Goal: Task Accomplishment & Management: Complete application form

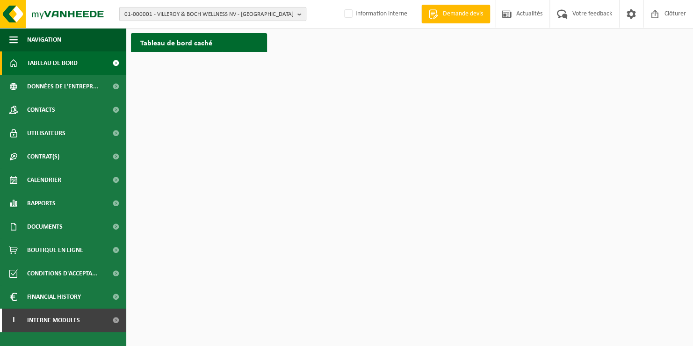
click at [151, 15] on span "01-000001 - VILLEROY & BOCH WELLNESS NV - ROESELARE" at bounding box center [208, 14] width 169 height 14
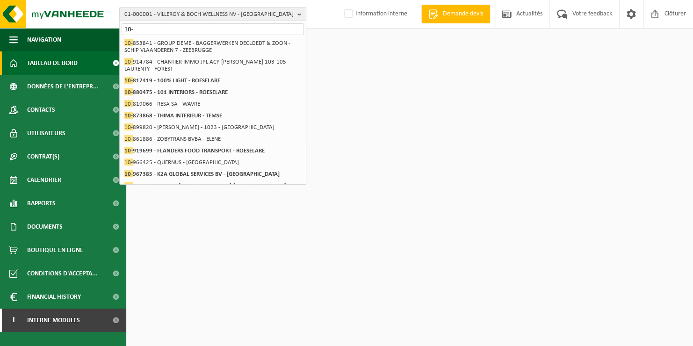
click at [163, 30] on input "10-" at bounding box center [213, 29] width 182 height 12
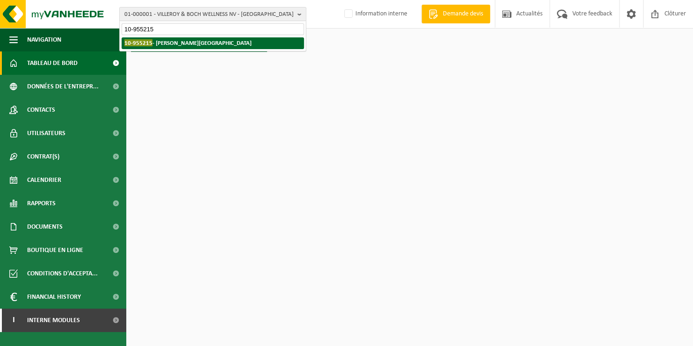
type input "10-955215"
click at [183, 45] on strong "10-955215 - VESELIN AUREL - PONT-À-CELLES" at bounding box center [187, 42] width 127 height 7
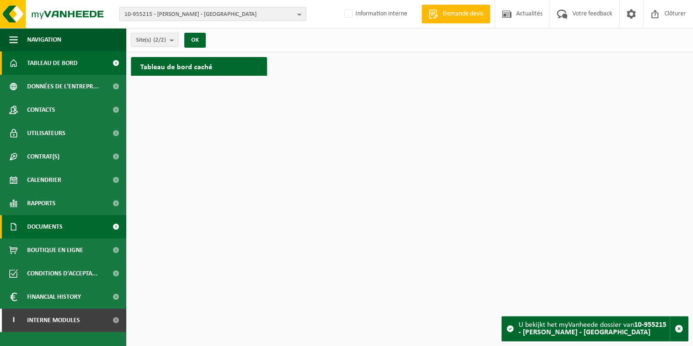
click at [53, 226] on span "Documents" at bounding box center [45, 226] width 36 height 23
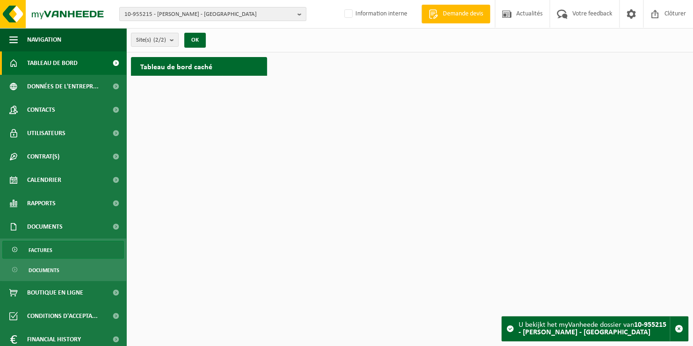
click at [51, 248] on span "Factures" at bounding box center [41, 250] width 24 height 18
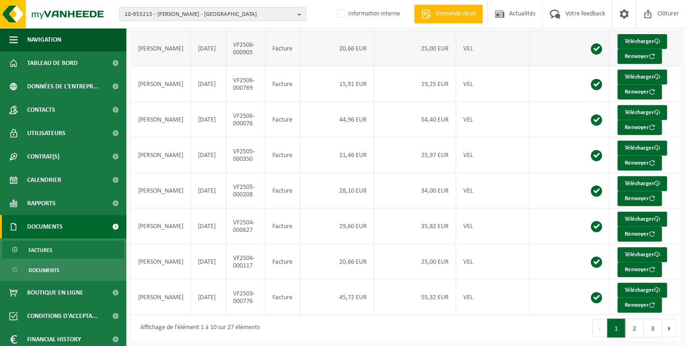
scroll to position [180, 0]
click at [635, 324] on button "2" at bounding box center [635, 328] width 18 height 19
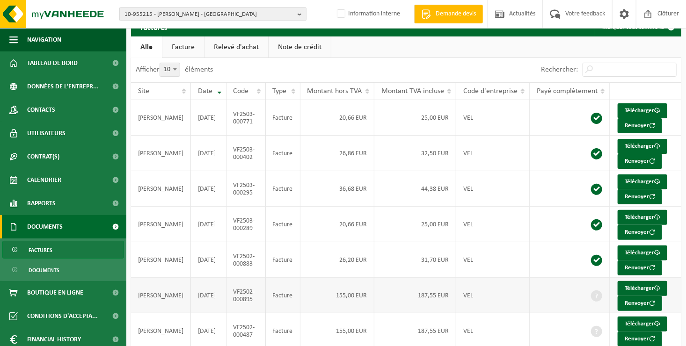
scroll to position [86, 0]
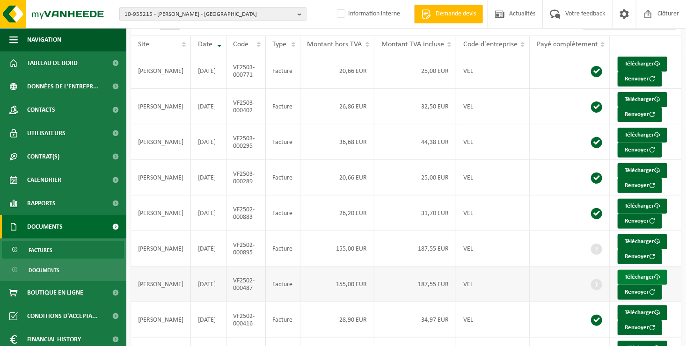
click at [630, 273] on link "Télécharger" at bounding box center [643, 277] width 50 height 15
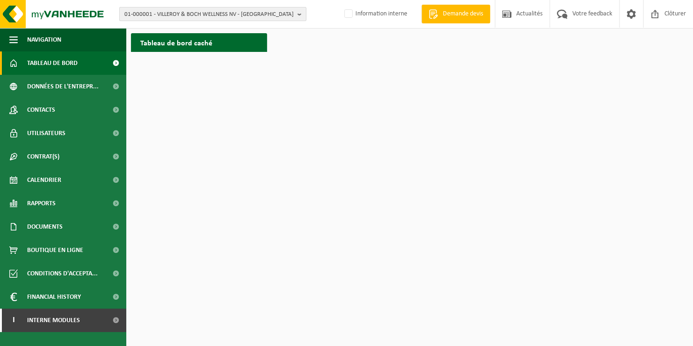
click at [135, 12] on span "01-000001 - VILLEROY & BOCH WELLNESS NV - ROESELARE" at bounding box center [208, 14] width 169 height 14
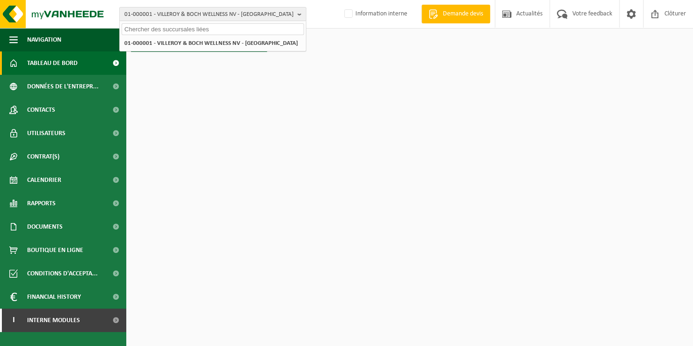
click at [140, 30] on input "text" at bounding box center [213, 29] width 182 height 12
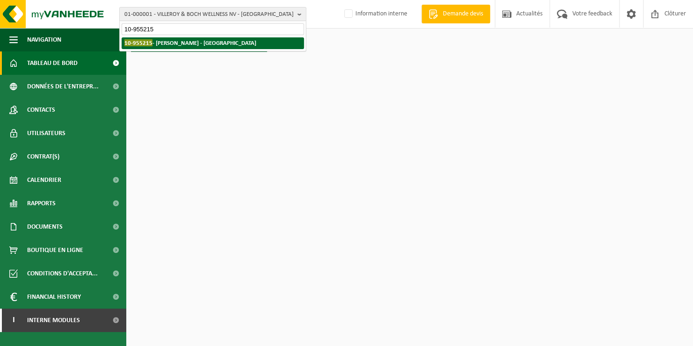
type input "10-955215"
click at [131, 42] on span "10-955215" at bounding box center [138, 42] width 28 height 7
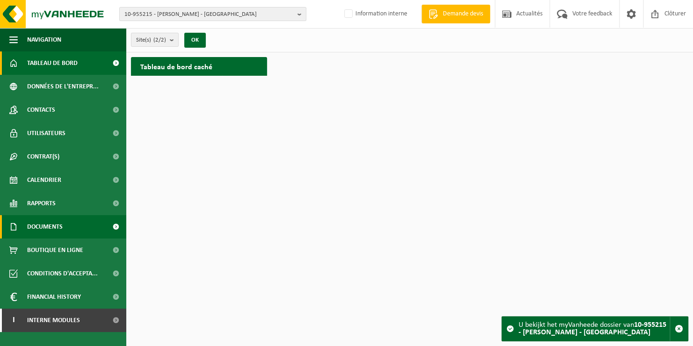
click at [58, 226] on span "Documents" at bounding box center [45, 226] width 36 height 23
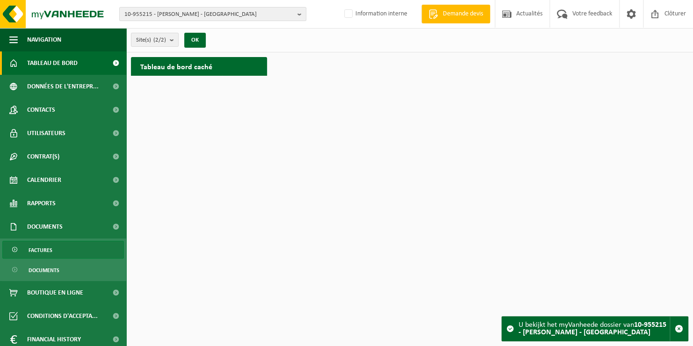
click at [53, 247] on link "Factures" at bounding box center [63, 250] width 122 height 18
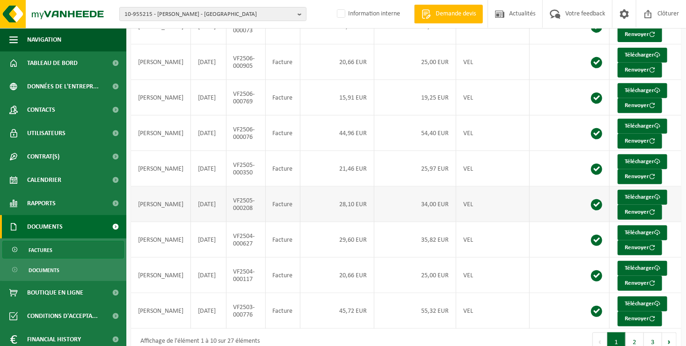
scroll to position [180, 0]
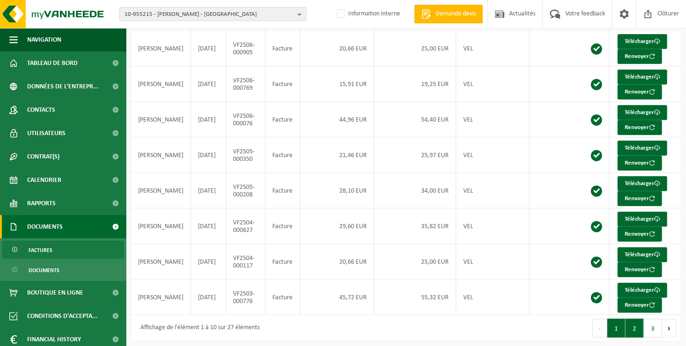
click at [629, 319] on button "2" at bounding box center [635, 328] width 18 height 19
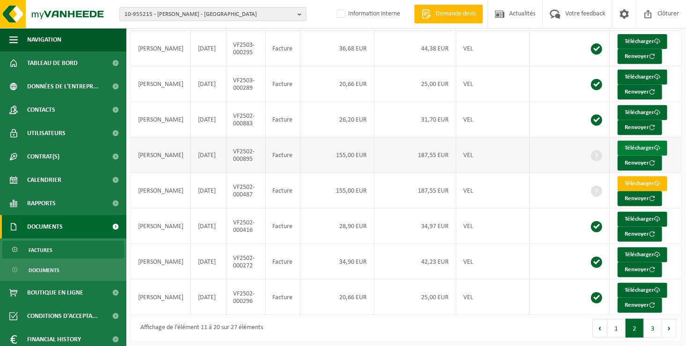
click at [623, 145] on link "Télécharger" at bounding box center [643, 148] width 50 height 15
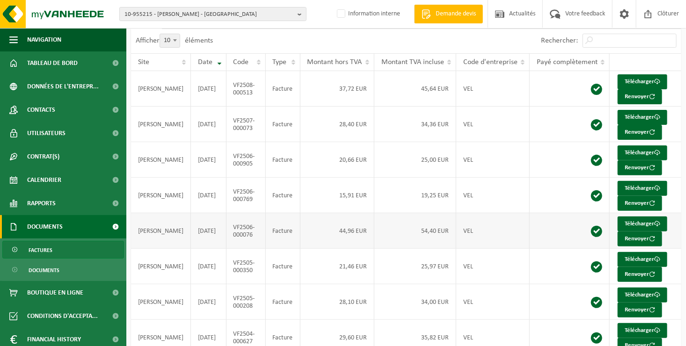
scroll to position [180, 0]
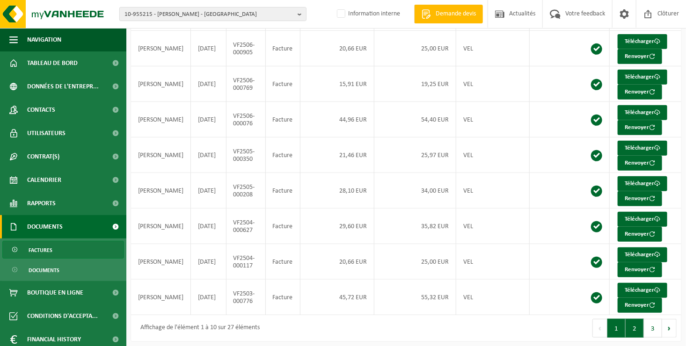
click at [629, 327] on button "2" at bounding box center [635, 328] width 18 height 19
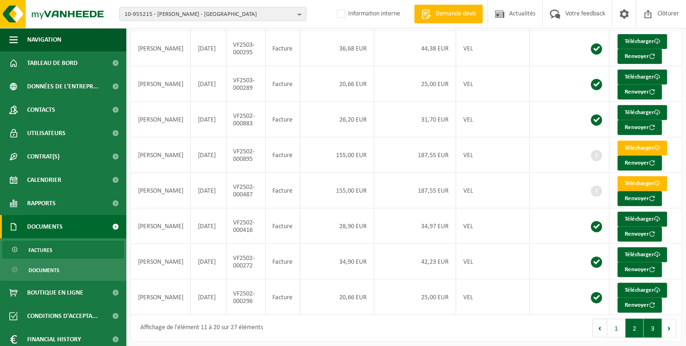
click at [648, 320] on button "3" at bounding box center [653, 328] width 18 height 19
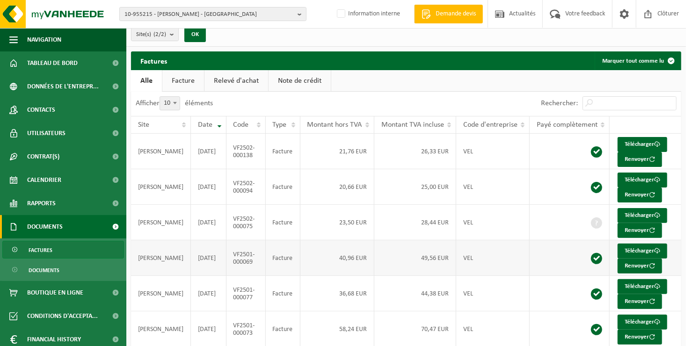
scroll to position [0, 0]
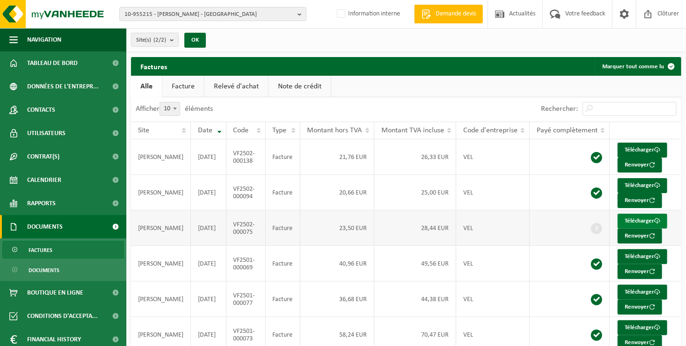
click at [626, 217] on link "Télécharger" at bounding box center [643, 221] width 50 height 15
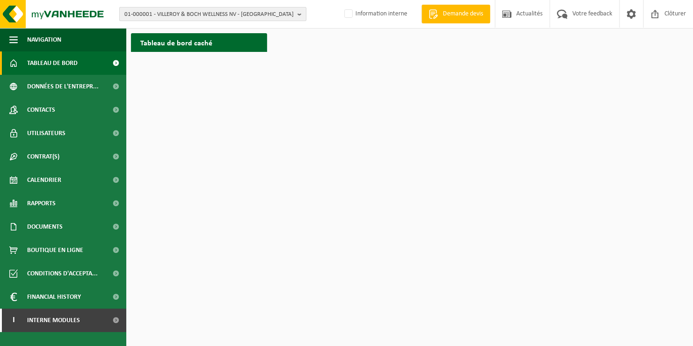
click at [165, 14] on span "01-000001 - VILLEROY & BOCH WELLNESS NV - ROESELARE" at bounding box center [208, 14] width 169 height 14
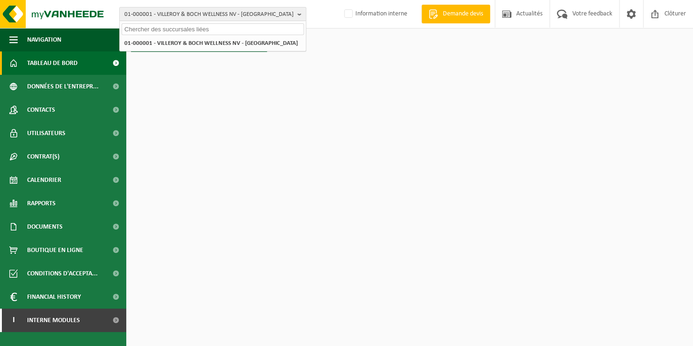
click at [168, 29] on input "text" at bounding box center [213, 29] width 182 height 12
click at [185, 28] on input "text" at bounding box center [213, 29] width 182 height 12
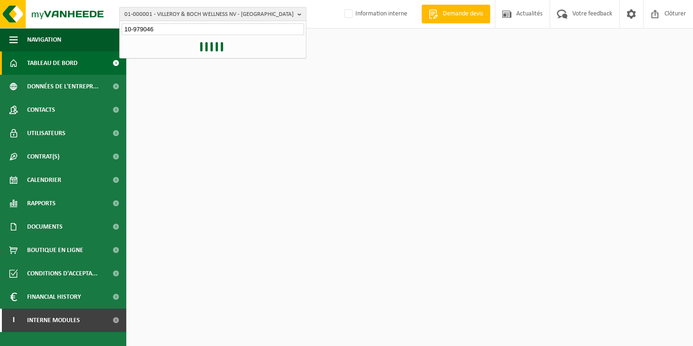
type input "10-979046"
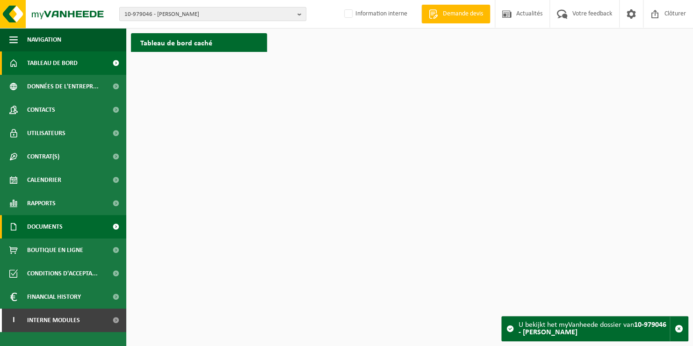
click at [42, 229] on span "Documents" at bounding box center [45, 226] width 36 height 23
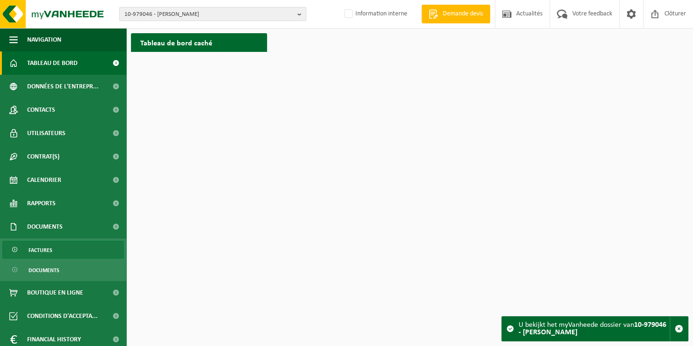
click at [46, 251] on span "Factures" at bounding box center [41, 250] width 24 height 18
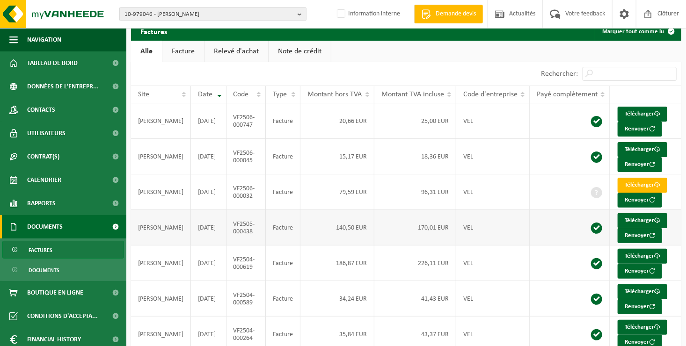
scroll to position [50, 0]
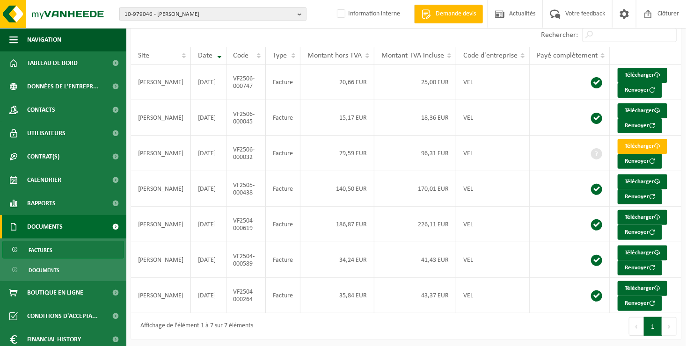
click at [667, 322] on button "Suivant" at bounding box center [669, 326] width 15 height 19
click at [223, 14] on span "10-979046 - BODAN, NICOLAE - ECAUSSINNES" at bounding box center [208, 14] width 169 height 14
click at [225, 30] on input "text" at bounding box center [213, 29] width 182 height 12
click at [73, 255] on link "Factures" at bounding box center [63, 250] width 122 height 18
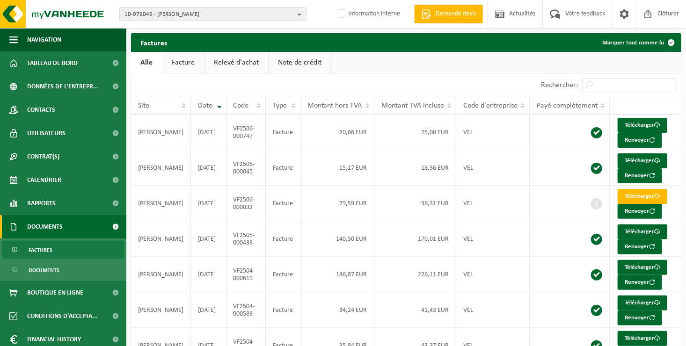
click at [73, 254] on link "Factures" at bounding box center [63, 250] width 122 height 18
click at [616, 85] on input "Rechercher:" at bounding box center [630, 85] width 94 height 14
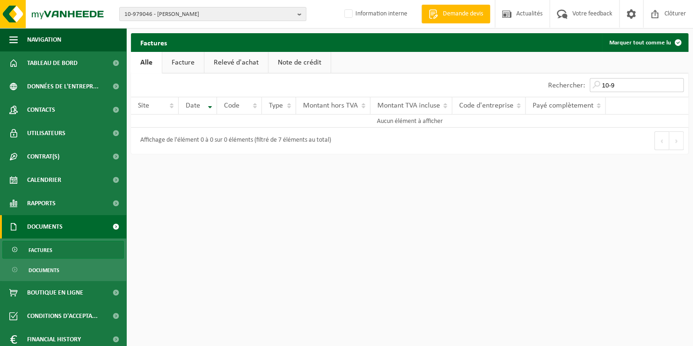
click at [637, 84] on input "10-9" at bounding box center [637, 85] width 94 height 14
click at [653, 86] on input "10-980242" at bounding box center [637, 85] width 94 height 14
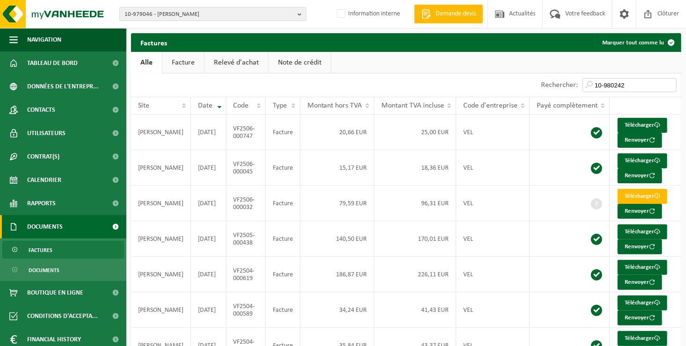
drag, startPoint x: 631, startPoint y: 83, endPoint x: 569, endPoint y: 84, distance: 62.2
click at [569, 84] on div "Rechercher: 10-980242" at bounding box center [608, 84] width 145 height 23
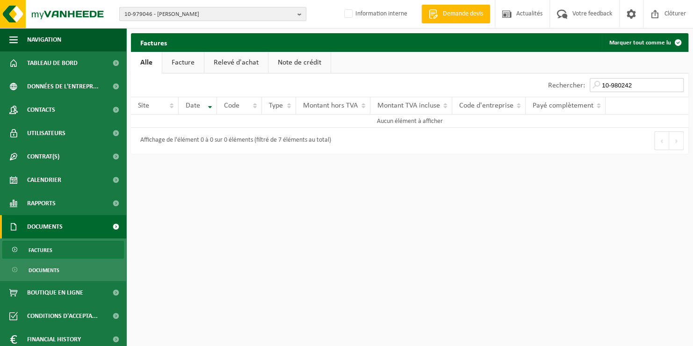
type input "10-980242"
click at [248, 16] on span "10-979046 - BODAN, NICOLAE - ECAUSSINNES" at bounding box center [208, 14] width 169 height 14
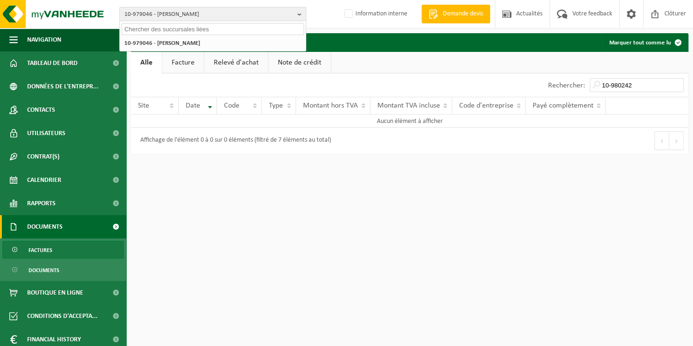
click at [223, 30] on input "text" at bounding box center [213, 29] width 182 height 12
paste input "10-980242"
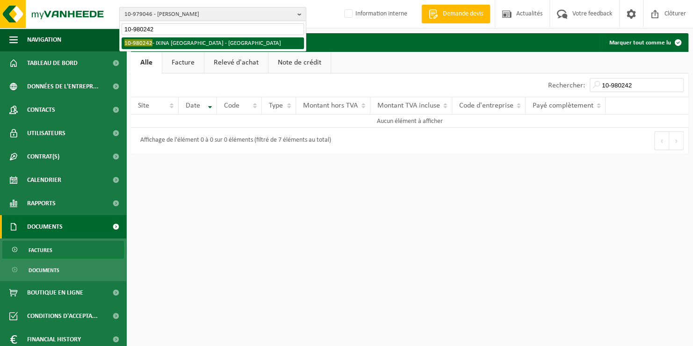
type input "10-980242"
click at [215, 47] on li "10-980242 - IXINA WATERLOO - WATERLOO" at bounding box center [213, 43] width 182 height 12
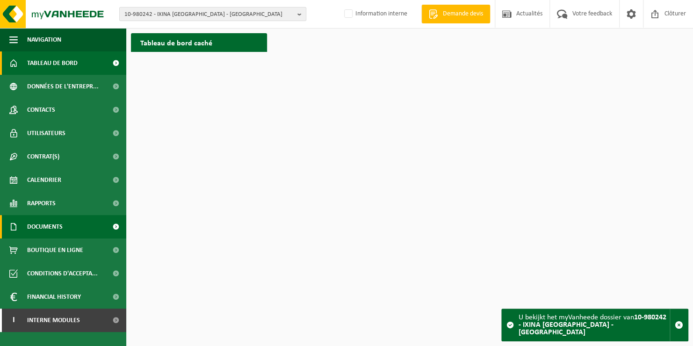
click at [55, 226] on span "Documents" at bounding box center [45, 226] width 36 height 23
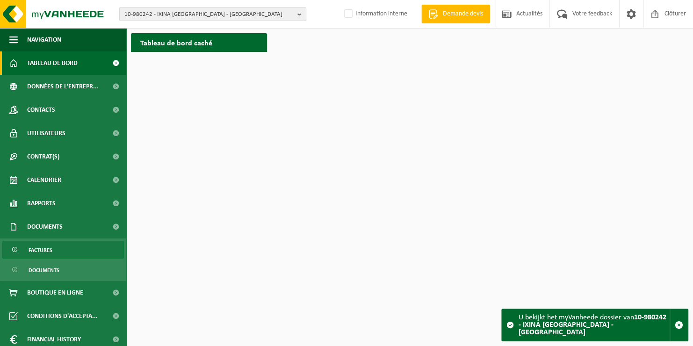
click at [52, 250] on link "Factures" at bounding box center [63, 250] width 122 height 18
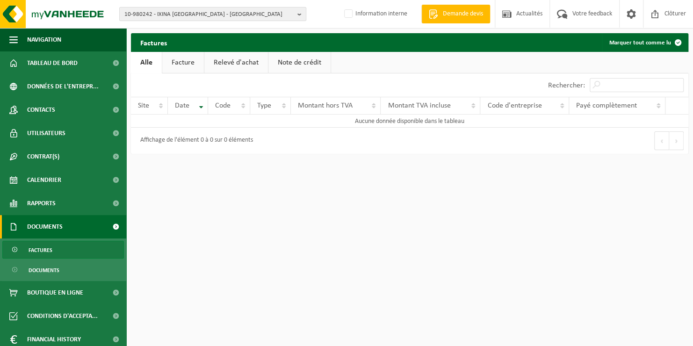
click at [66, 252] on link "Factures" at bounding box center [63, 250] width 122 height 18
click at [86, 247] on link "Factures" at bounding box center [63, 250] width 122 height 18
click at [245, 16] on span "10-980242 - IXINA [GEOGRAPHIC_DATA] - [GEOGRAPHIC_DATA]" at bounding box center [208, 14] width 169 height 14
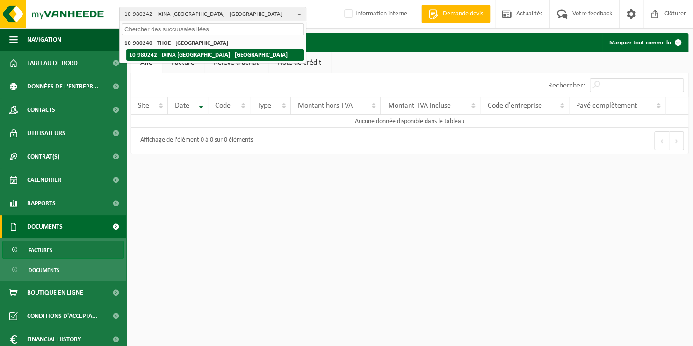
click at [195, 50] on li "10-980242 - IXINA [GEOGRAPHIC_DATA] - [GEOGRAPHIC_DATA]" at bounding box center [215, 55] width 178 height 12
click at [169, 52] on li "10-980242 - IXINA [GEOGRAPHIC_DATA] - [GEOGRAPHIC_DATA]" at bounding box center [215, 55] width 178 height 12
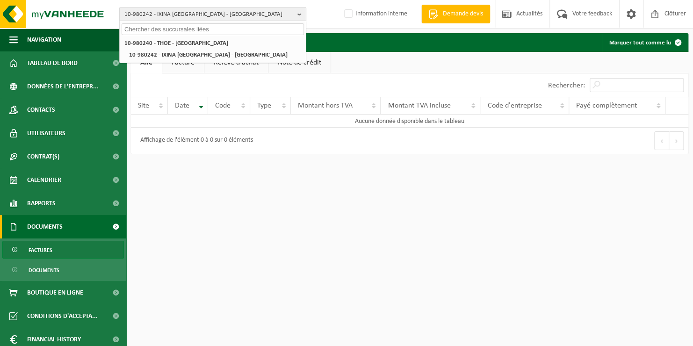
click at [175, 27] on input "text" at bounding box center [213, 29] width 182 height 12
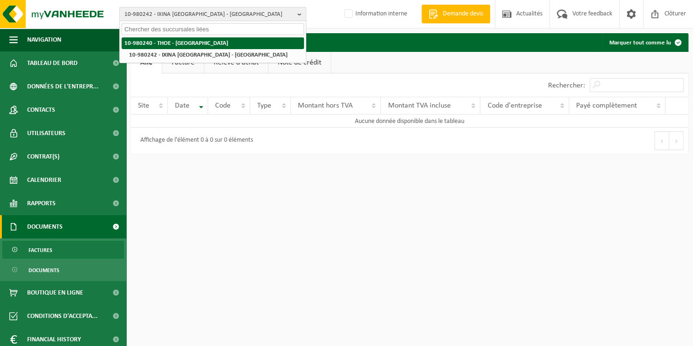
click at [179, 42] on strong "10-980240 - THOE - [GEOGRAPHIC_DATA]" at bounding box center [176, 43] width 104 height 6
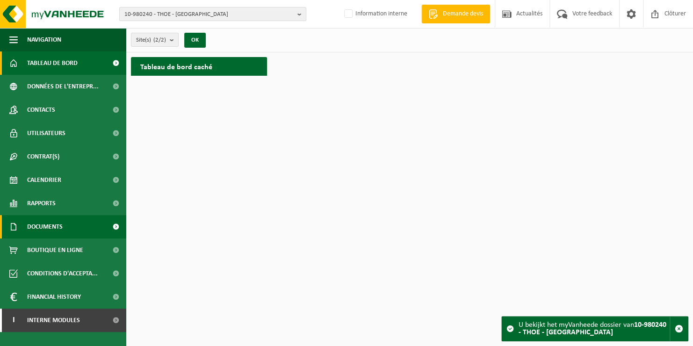
click at [46, 231] on span "Documents" at bounding box center [45, 226] width 36 height 23
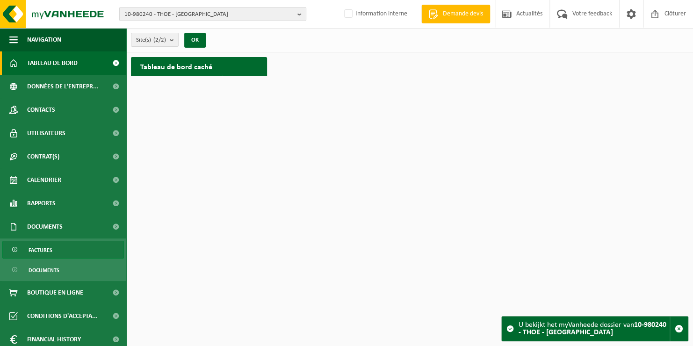
click at [44, 254] on span "Factures" at bounding box center [41, 250] width 24 height 18
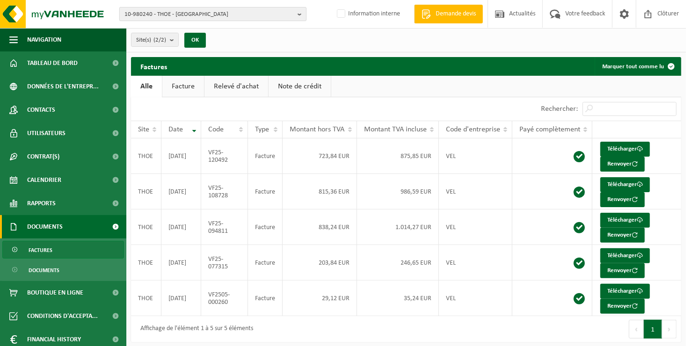
click at [216, 15] on span "10-980240 - THOE - [GEOGRAPHIC_DATA]" at bounding box center [208, 14] width 169 height 14
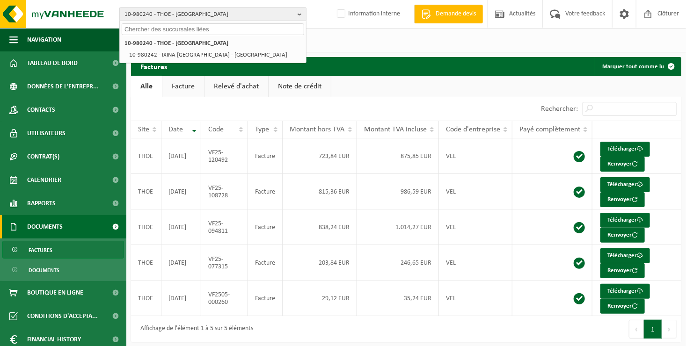
click at [212, 26] on input "text" at bounding box center [213, 29] width 182 height 12
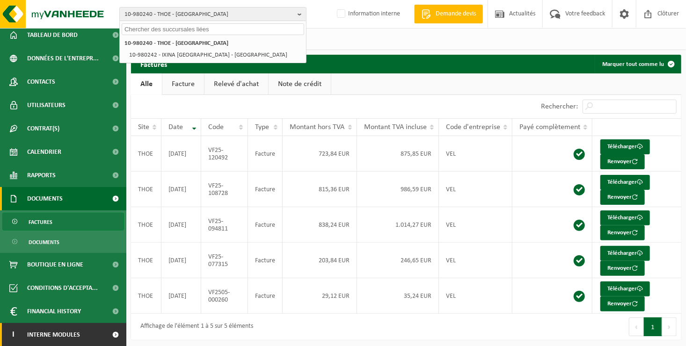
scroll to position [3, 0]
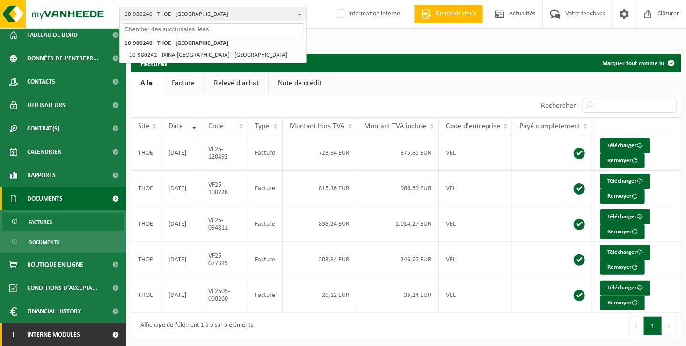
click at [77, 336] on span "Interne modules" at bounding box center [53, 334] width 53 height 23
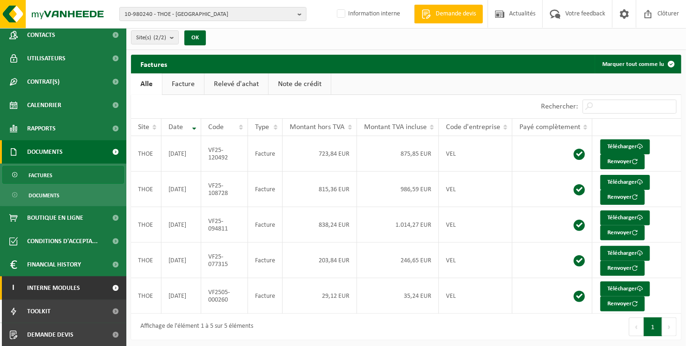
scroll to position [3, 0]
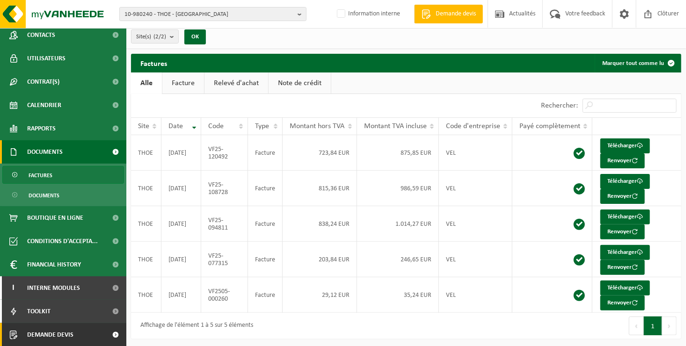
click at [90, 336] on link "Demande devis" at bounding box center [63, 334] width 126 height 23
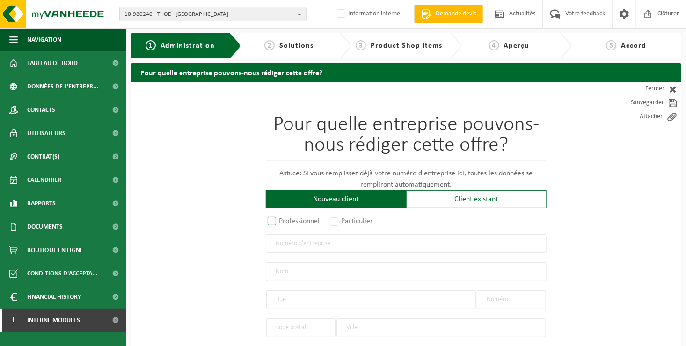
click at [278, 219] on label "Professionnel" at bounding box center [294, 221] width 57 height 13
click at [281, 219] on input "Professionnel" at bounding box center [284, 222] width 6 height 6
radio input "true"
click at [301, 246] on input "text" at bounding box center [406, 243] width 281 height 19
click at [277, 243] on input "text" at bounding box center [406, 243] width 281 height 19
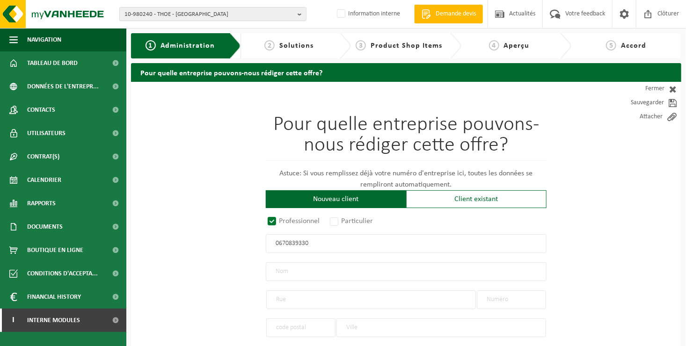
type input "0670839330"
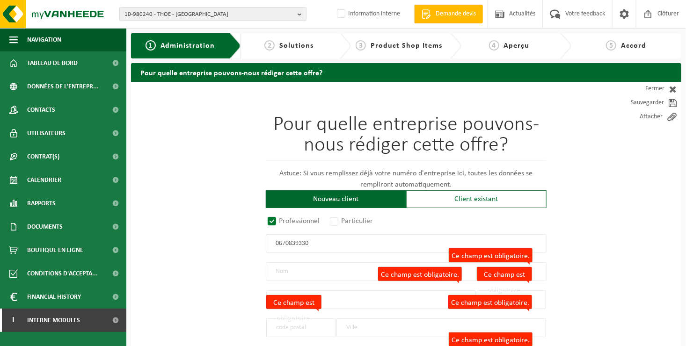
radio input "true"
type input "0670839330"
type input "GROSSI, MAXIME"
type input "RUE DES GRANDES GENETTES(BUZ)"
type input "17"
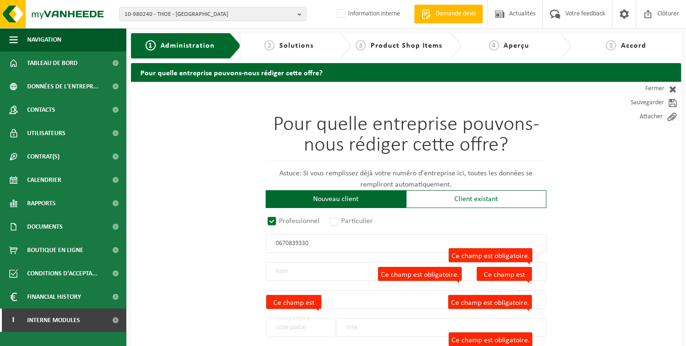
type input "6230"
type input "PONT-À-CELLES"
select select "D"
select select "NACE_3311"
type input "GROSSI, MAXIME"
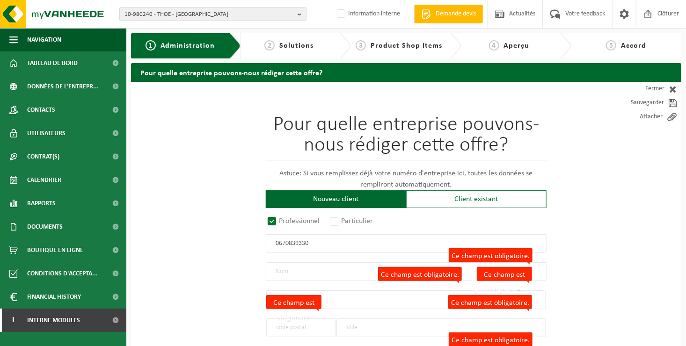
type input "RUE DES GRANDES GENETTES(BUZ)"
type input "17"
type input "6230"
type input "PONT-À-CELLES"
type input "2261277658"
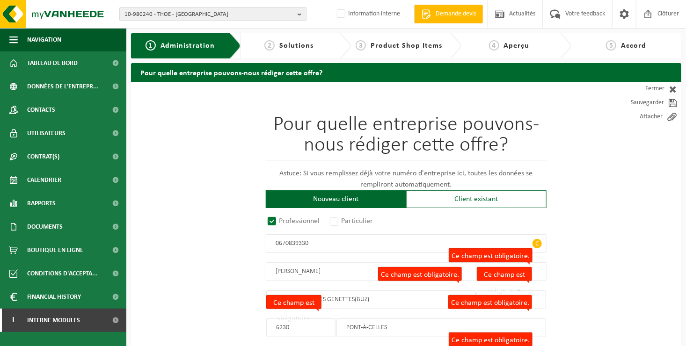
click at [359, 264] on input "GROSSI, MAXIME" at bounding box center [406, 272] width 281 height 19
click at [385, 297] on input "RUE DES GRANDES GENETTES(BUZ)" at bounding box center [371, 300] width 210 height 19
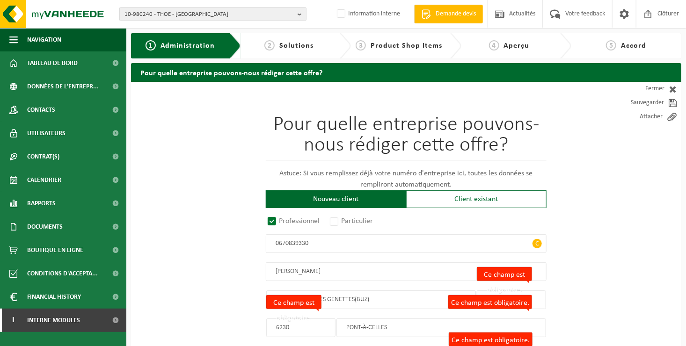
click at [405, 328] on input "PONT-À-CELLES" at bounding box center [441, 328] width 210 height 19
click at [284, 300] on label "Ce champ est obligatoire." at bounding box center [293, 302] width 55 height 14
click at [284, 319] on input "6230" at bounding box center [300, 328] width 69 height 19
click at [309, 299] on div "Pour quelle entreprise pouvons-nous rédiger cette offre? Astuce: Si vous rempli…" at bounding box center [406, 250] width 281 height 270
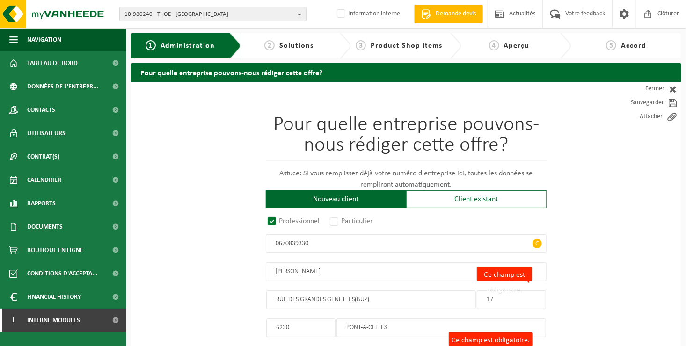
click at [504, 267] on label "Ce champ est obligatoire." at bounding box center [504, 274] width 55 height 14
click at [504, 291] on input "17" at bounding box center [511, 300] width 69 height 19
click at [502, 276] on div "Pour quelle entreprise pouvons-nous rédiger cette offre? Astuce: Si vous rempli…" at bounding box center [406, 250] width 281 height 270
click at [495, 334] on label "Ce champ est obligatoire." at bounding box center [491, 340] width 84 height 14
click at [266, 346] on select "1 à 20 employés 20 à 50 employés 50 à 250 employés Plus de 250 employés Privé" at bounding box center [266, 347] width 0 height 0
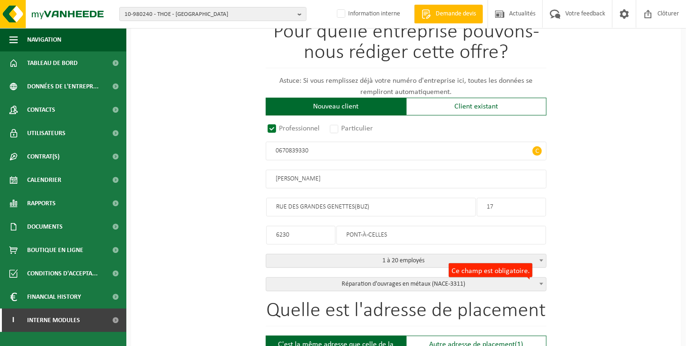
scroll to position [106, 0]
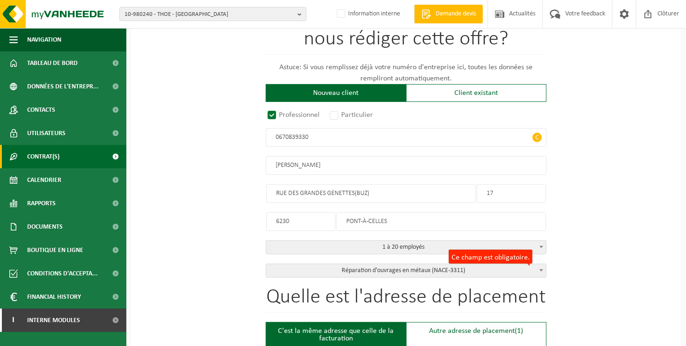
drag, startPoint x: 381, startPoint y: 193, endPoint x: 45, endPoint y: 156, distance: 338.0
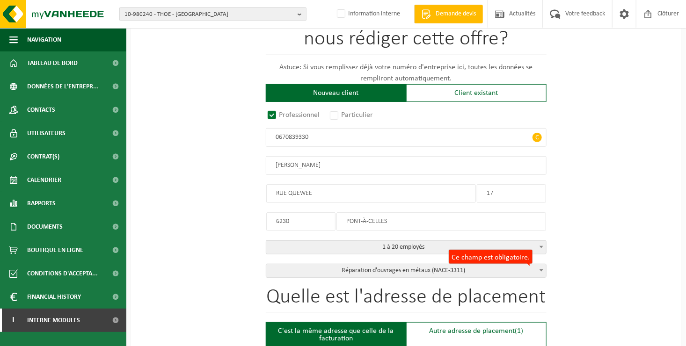
type input "RUE QUEWEE"
drag, startPoint x: 509, startPoint y: 198, endPoint x: 451, endPoint y: 190, distance: 58.7
click at [451, 190] on div "Pour quelle entreprise pouvons-nous rédiger cette offre? Astuce: Si vous rempli…" at bounding box center [406, 143] width 281 height 270
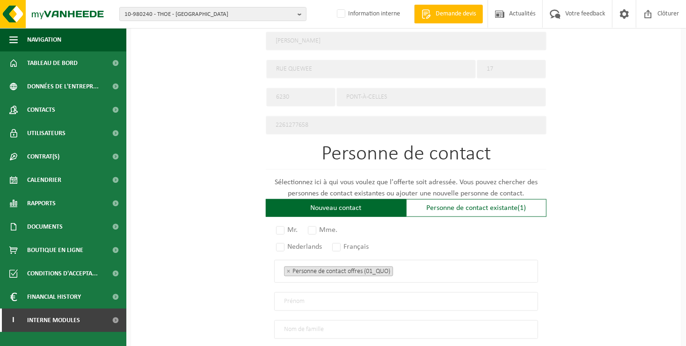
scroll to position [481, 0]
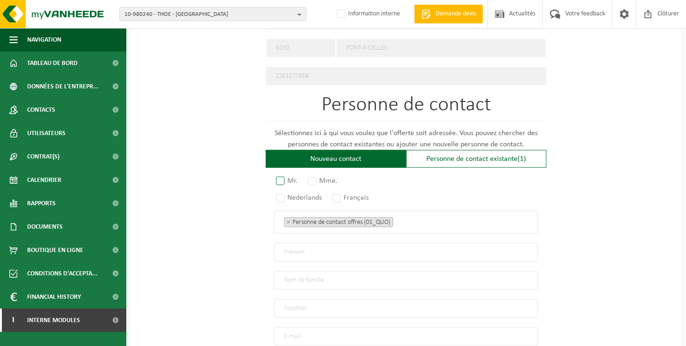
type input "15"
click at [277, 180] on label "Mr." at bounding box center [287, 181] width 26 height 13
radio input "true"
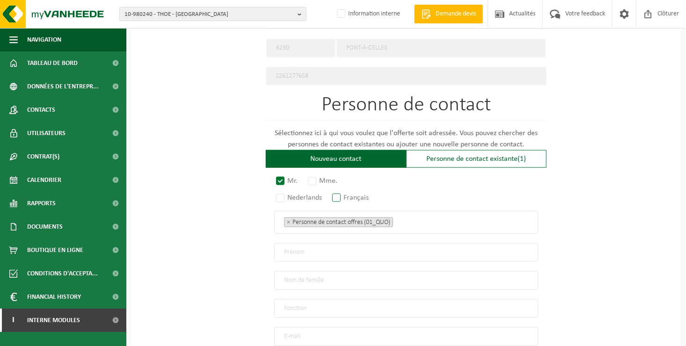
click at [343, 195] on label "Français" at bounding box center [350, 197] width 41 height 13
radio input "true"
click at [414, 218] on ul "× Personne de contact offres (01_QUO)" at bounding box center [406, 222] width 244 height 12
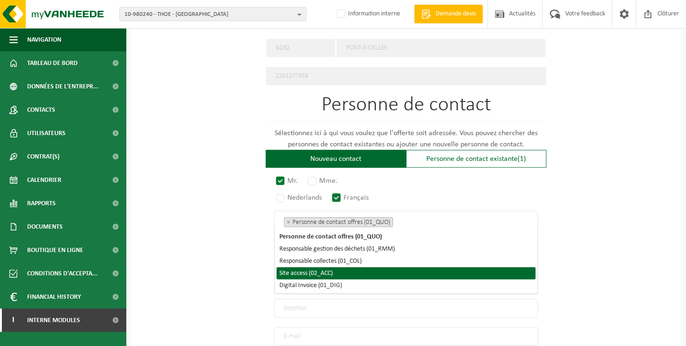
click at [377, 273] on li "Site access (02_ACC)" at bounding box center [406, 274] width 259 height 12
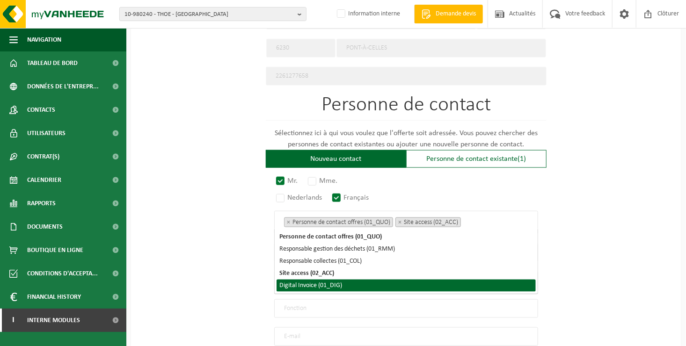
click at [378, 285] on li "Digital Invoice (01_DIG)" at bounding box center [406, 286] width 259 height 12
click at [217, 277] on div "Pour quelle entreprise pouvons-nous rédiger cette offre? Astuce: Si vous rempli…" at bounding box center [406, 34] width 550 height 867
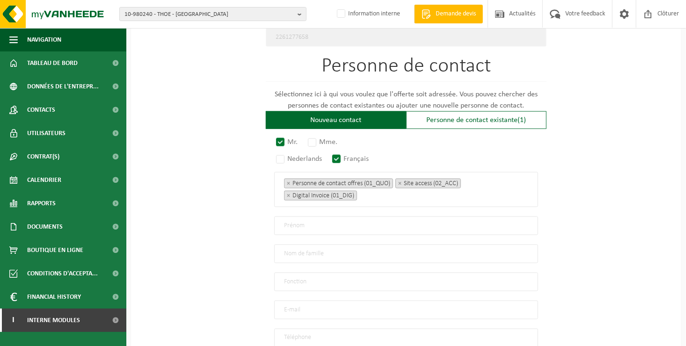
scroll to position [574, 0]
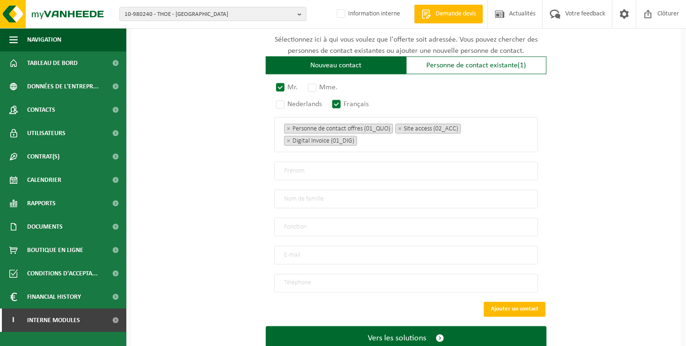
click at [306, 165] on input "text" at bounding box center [406, 171] width 264 height 19
type input "MAXIME"
click at [292, 194] on input "text" at bounding box center [406, 199] width 264 height 19
type input "GROSSI"
click at [304, 221] on input "text" at bounding box center [406, 227] width 264 height 19
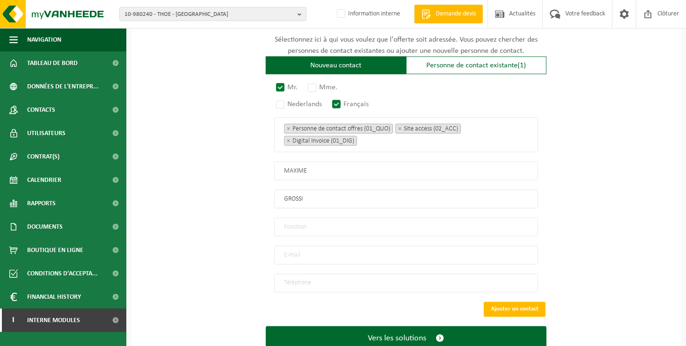
type input "Directeur"
click at [295, 249] on input "email" at bounding box center [406, 255] width 264 height 19
type input "GMAX.CHAUFFAGE@GMAIL.COM"
click at [290, 274] on input "tel" at bounding box center [406, 283] width 264 height 19
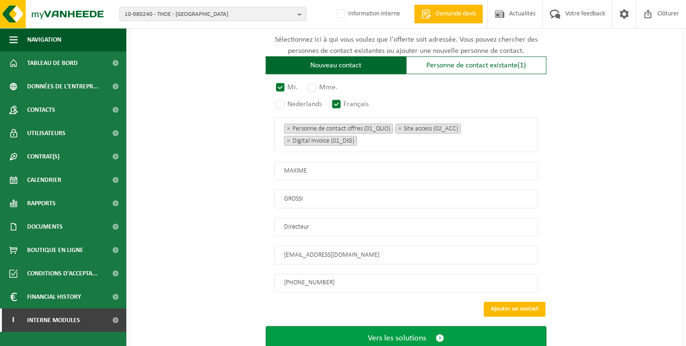
type input "+32 493 82 37 95"
click at [341, 333] on button "Vers les solutions" at bounding box center [406, 339] width 281 height 25
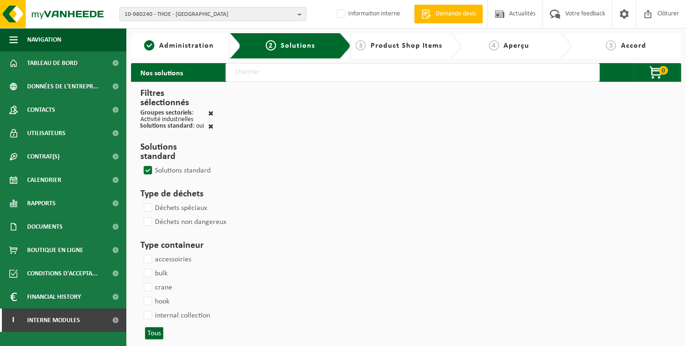
click at [262, 71] on input "text" at bounding box center [413, 72] width 374 height 19
type input "000052"
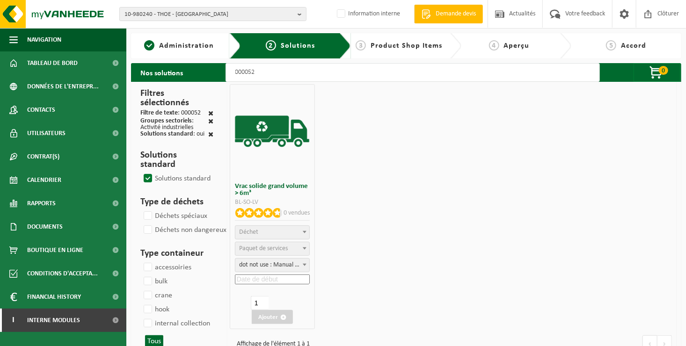
click at [279, 229] on span "Déchet" at bounding box center [272, 232] width 74 height 13
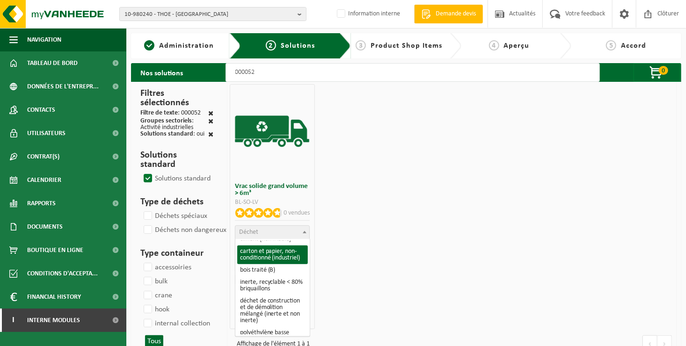
scroll to position [187, 0]
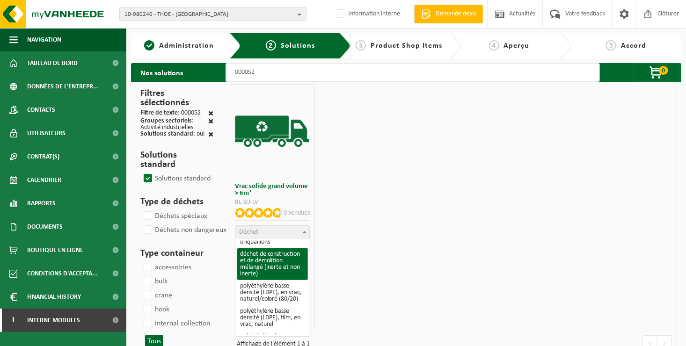
select select "31"
select select
select select "47"
select select "25"
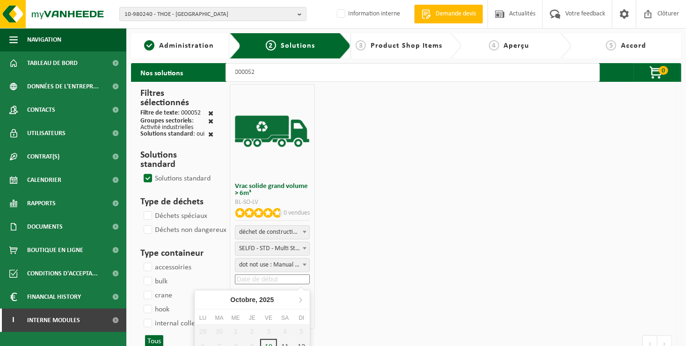
click at [264, 282] on input at bounding box center [272, 280] width 75 height 10
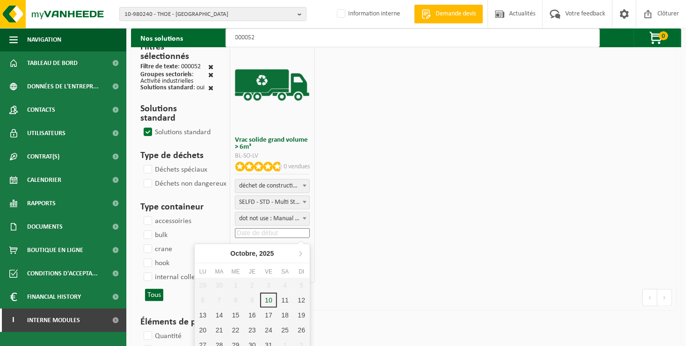
scroll to position [47, 0]
click at [285, 299] on div "11" at bounding box center [285, 299] width 16 height 15
type input "2025-10-11"
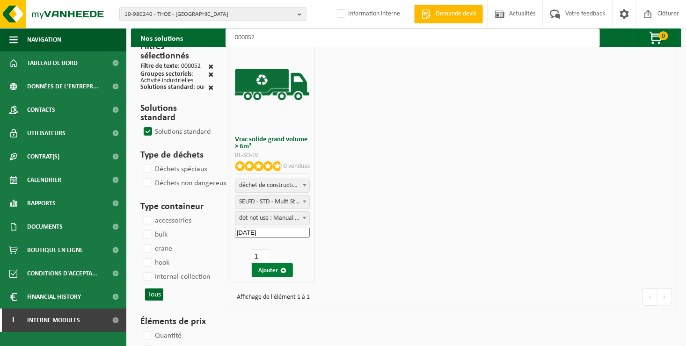
click at [269, 272] on button "Ajouter" at bounding box center [272, 270] width 41 height 14
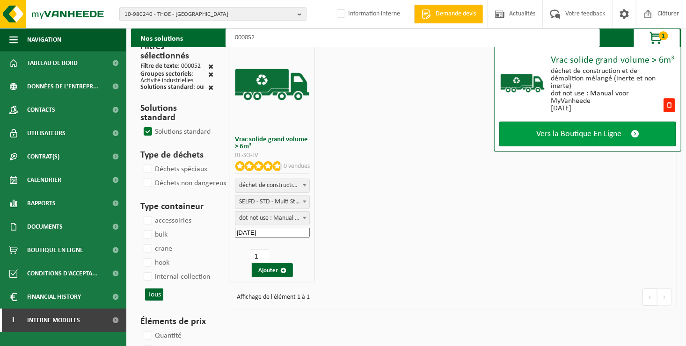
click at [536, 137] on span "Vers la Boutique En Ligne" at bounding box center [578, 134] width 85 height 10
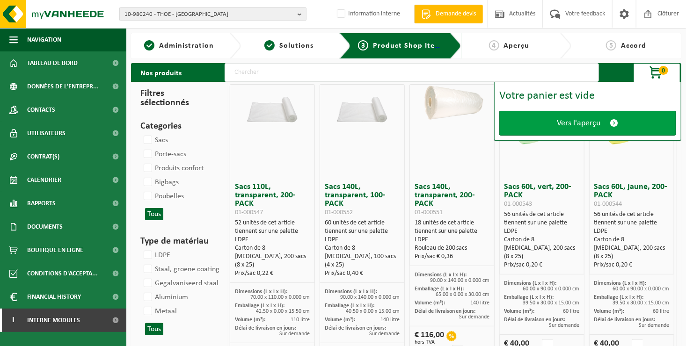
click at [542, 124] on link "Vers l'aperçu" at bounding box center [587, 123] width 177 height 25
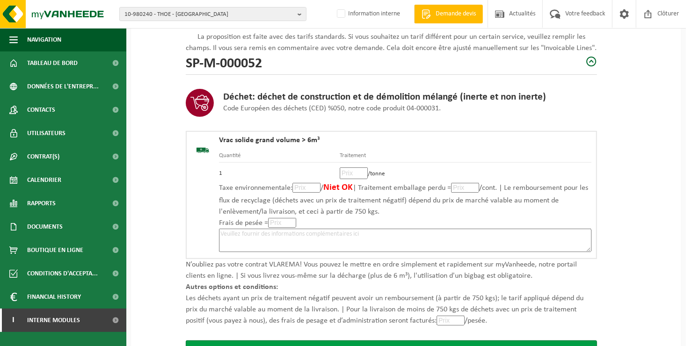
scroll to position [186, 0]
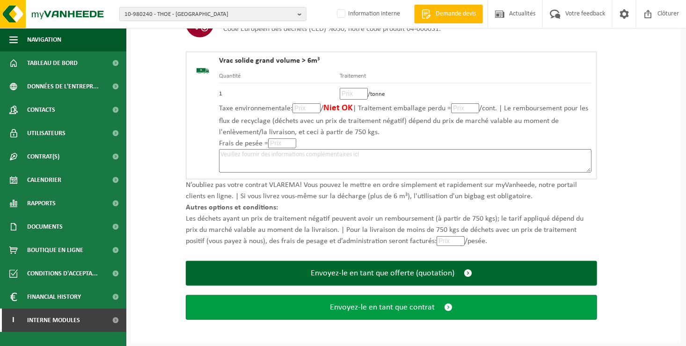
click at [366, 311] on button "Envoyez-le en tant que contrat" at bounding box center [391, 307] width 411 height 25
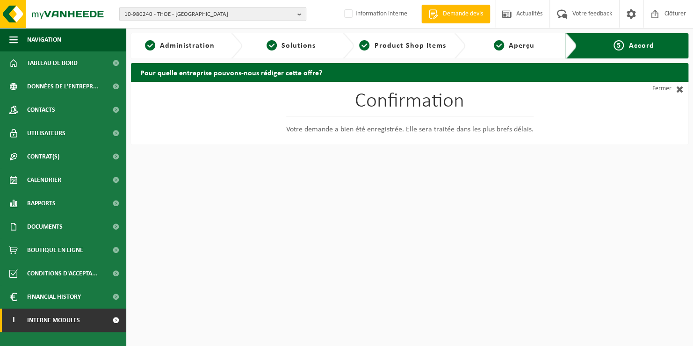
click at [88, 324] on link "I Interne modules" at bounding box center [63, 320] width 126 height 23
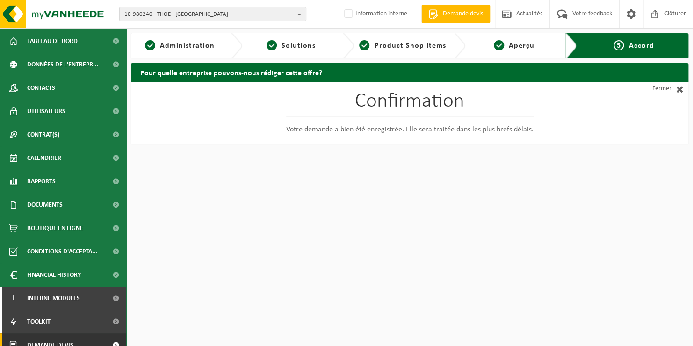
scroll to position [33, 0]
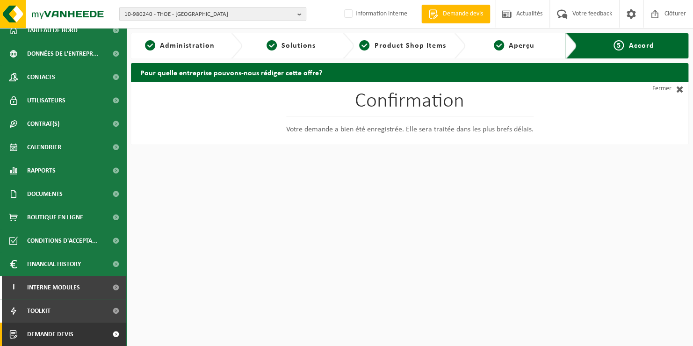
click at [75, 336] on link "Demande devis" at bounding box center [63, 334] width 126 height 23
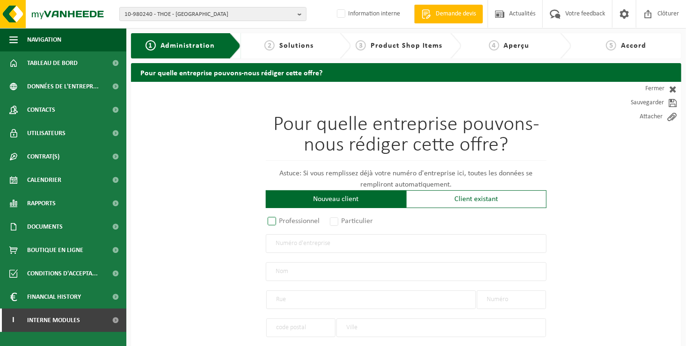
click at [290, 221] on label "Professionnel" at bounding box center [294, 221] width 57 height 13
click at [287, 221] on input "Professionnel" at bounding box center [284, 222] width 6 height 6
radio input "true"
click at [292, 240] on input "text" at bounding box center [406, 243] width 281 height 19
type input "0670839330"
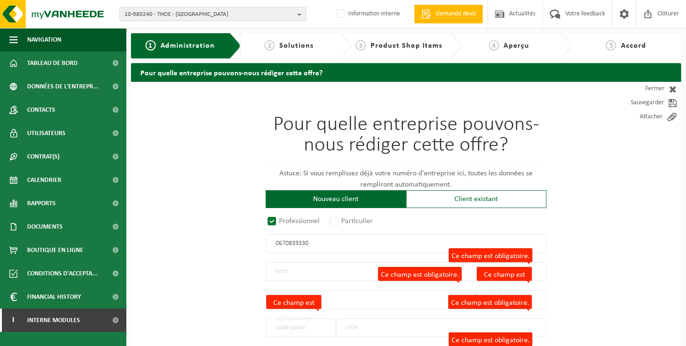
radio input "true"
type input "0670839330"
type input "[PERSON_NAME]"
type input "RUE DES GRANDES GENETTES(BUZ)"
type input "17"
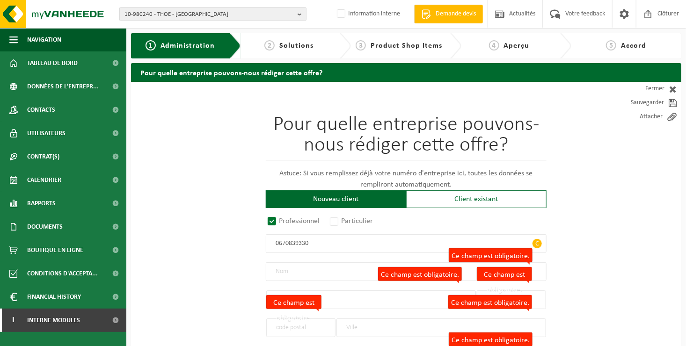
type input "6230"
type input "PONT-À-CELLES"
select select "D"
select select "NACE_3311"
type input "[PERSON_NAME]"
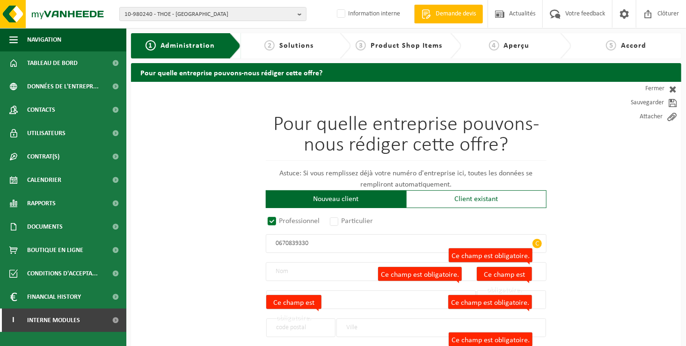
type input "RUE DES GRANDES GENETTES(BUZ)"
type input "17"
type input "6230"
type input "PONT-À-CELLES"
type input "2261277658"
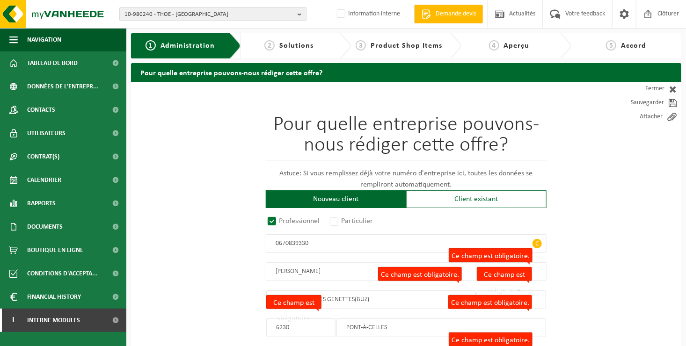
click at [340, 268] on input "[PERSON_NAME]" at bounding box center [406, 272] width 281 height 19
click at [373, 302] on input "RUE DES GRANDES GENETTES(BUZ)" at bounding box center [371, 300] width 210 height 19
click at [282, 300] on label "Ce champ est obligatoire." at bounding box center [293, 302] width 55 height 14
click at [282, 319] on input "6230" at bounding box center [300, 328] width 69 height 19
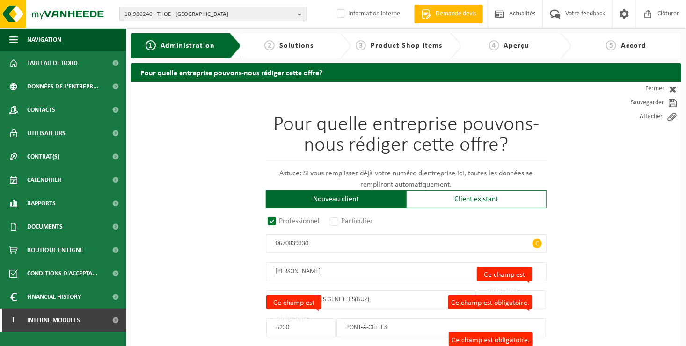
click at [286, 325] on input "6230" at bounding box center [300, 328] width 69 height 19
click at [343, 305] on input "RUE DES GRANDES GENETTES(BUZ)" at bounding box center [371, 300] width 210 height 19
click at [410, 342] on div "Pour quelle entreprise pouvons-nous rédiger cette offre? Astuce: Si vous rempli…" at bounding box center [406, 250] width 281 height 270
click at [423, 334] on input "PONT-À-CELLES" at bounding box center [441, 328] width 210 height 19
click at [437, 326] on input "PONT-À-CELLES" at bounding box center [441, 328] width 210 height 19
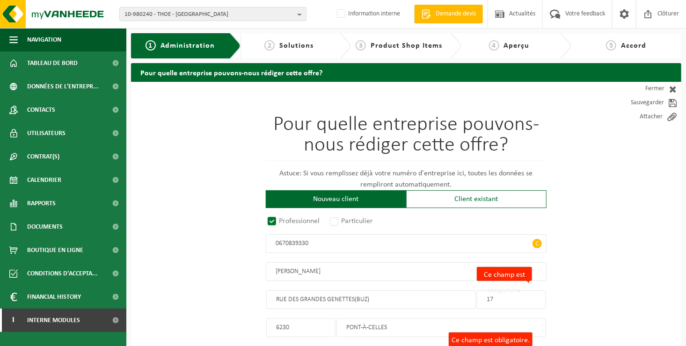
click at [449, 301] on input "RUE DES GRANDES GENETTES(BUZ)" at bounding box center [371, 300] width 210 height 19
click at [534, 270] on input "[PERSON_NAME]" at bounding box center [406, 272] width 281 height 19
click at [539, 339] on div "Pour quelle entreprise pouvons-nous rédiger cette offre? Astuce: Si vous rempli…" at bounding box center [406, 250] width 281 height 270
click at [538, 343] on div "Pour quelle entreprise pouvons-nous rédiger cette offre? Astuce: Si vous rempli…" at bounding box center [406, 250] width 281 height 270
click at [535, 272] on input "[PERSON_NAME]" at bounding box center [406, 272] width 281 height 19
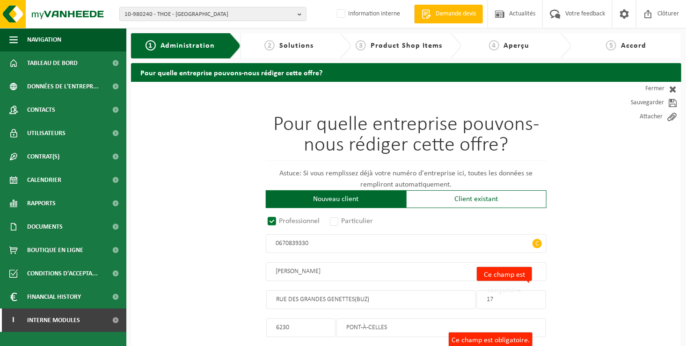
click at [523, 309] on div "PONT-À-CELLES" at bounding box center [441, 323] width 210 height 28
click at [523, 300] on input "17" at bounding box center [511, 300] width 69 height 19
click at [489, 274] on div "Pour quelle entreprise pouvons-nous rédiger cette offre? Astuce: Si vous rempli…" at bounding box center [406, 250] width 281 height 270
click at [459, 336] on label "Ce champ est obligatoire." at bounding box center [491, 340] width 84 height 14
click at [266, 346] on select "1 à 20 employés 20 à 50 employés 50 à 250 employés Plus de 250 employés Privé" at bounding box center [266, 347] width 0 height 0
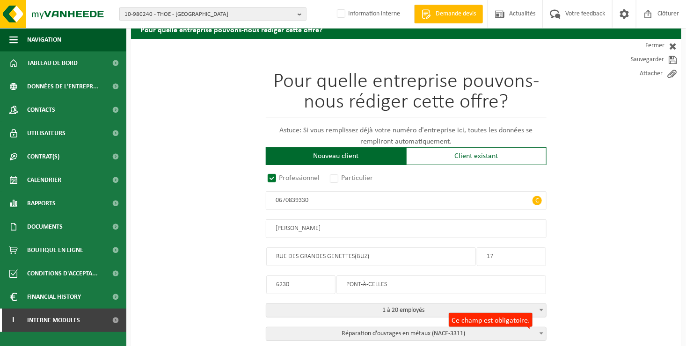
scroll to position [59, 0]
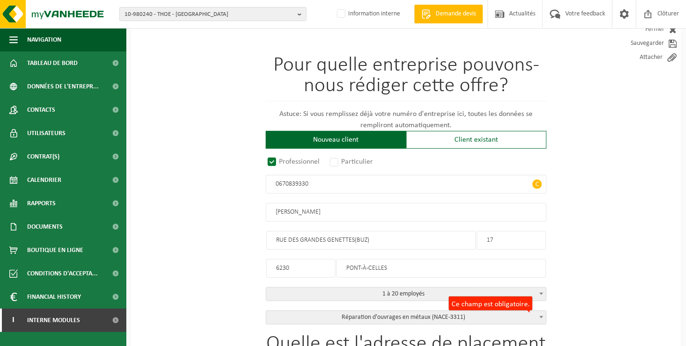
click at [467, 303] on label "Ce champ est obligatoire." at bounding box center [491, 304] width 84 height 14
click at [266, 311] on select "Culture du riz (NACE-0112) Culture de légumes, de melons, de racines et de tube…" at bounding box center [266, 311] width 0 height 0
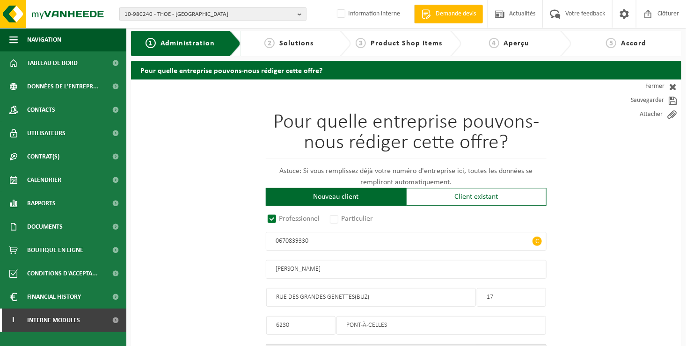
scroll to position [0, 0]
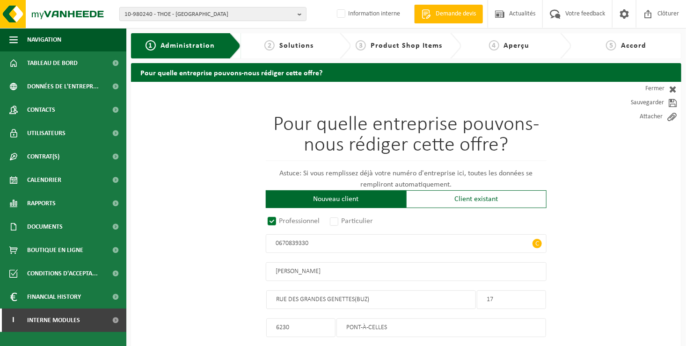
click at [349, 270] on input "[PERSON_NAME]" at bounding box center [406, 272] width 281 height 19
